Goal: Information Seeking & Learning: Learn about a topic

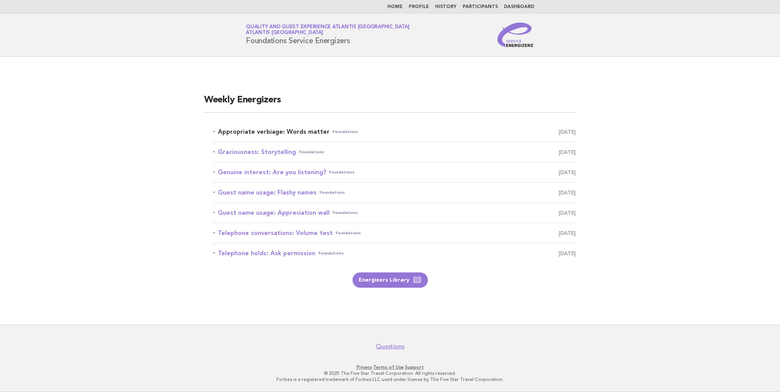
drag, startPoint x: 0, startPoint y: 0, endPoint x: 291, endPoint y: 132, distance: 319.8
click at [291, 132] on link "Appropriate verbiage: Words matter Foundations [DATE]" at bounding box center [394, 132] width 362 height 11
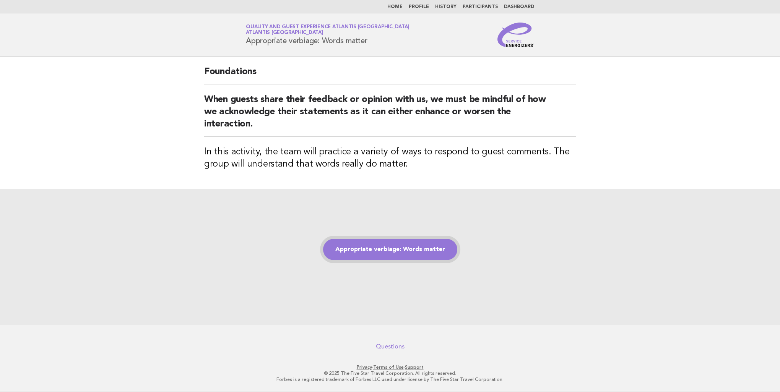
click at [405, 250] on link "Appropriate verbiage: Words matter" at bounding box center [390, 249] width 134 height 21
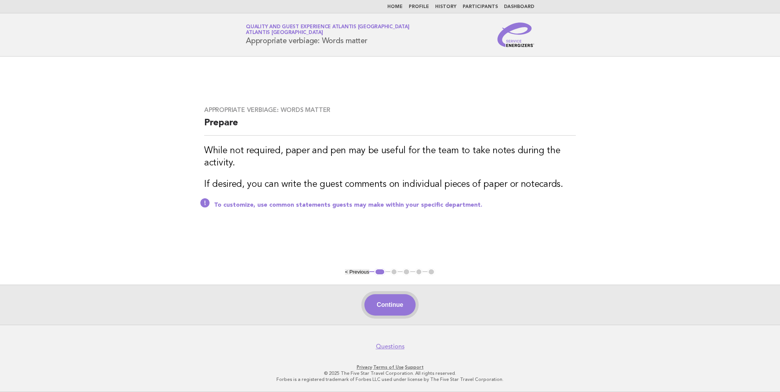
click at [392, 306] on button "Continue" at bounding box center [389, 304] width 51 height 21
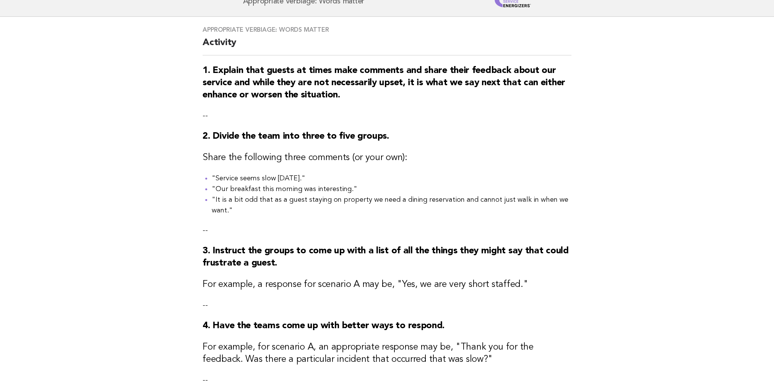
scroll to position [38, 0]
